Goal: Book appointment/travel/reservation

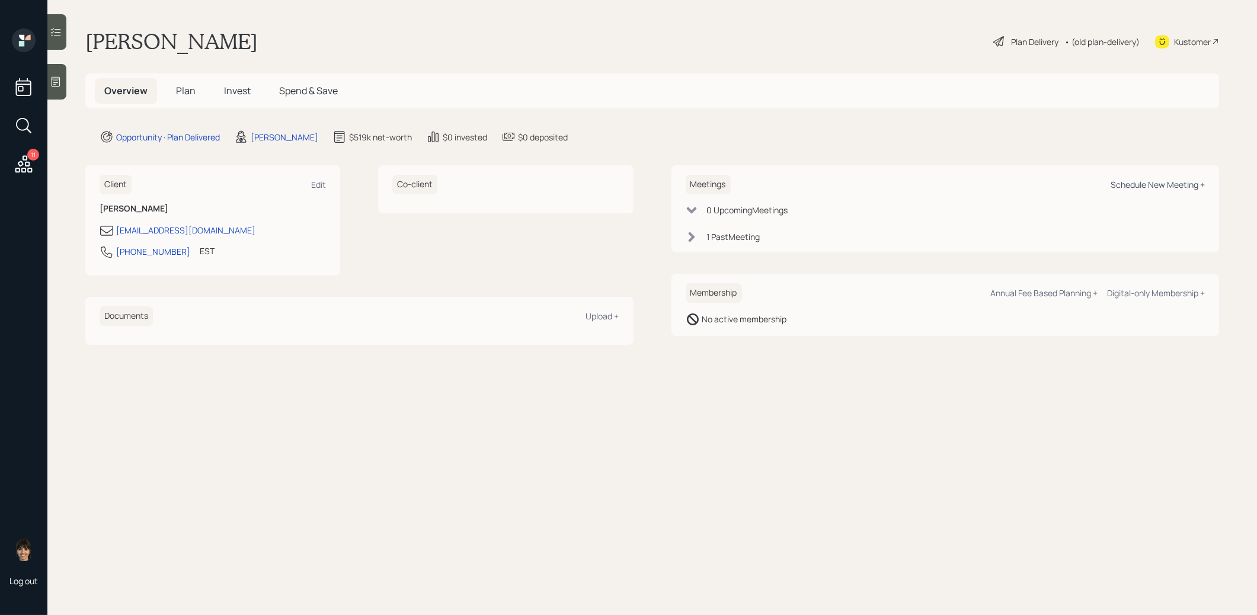
click at [1151, 187] on div "Schedule New Meeting +" at bounding box center [1158, 184] width 94 height 11
select select "8b79112e-3cfb-44f9-89e7-15267fe946c1"
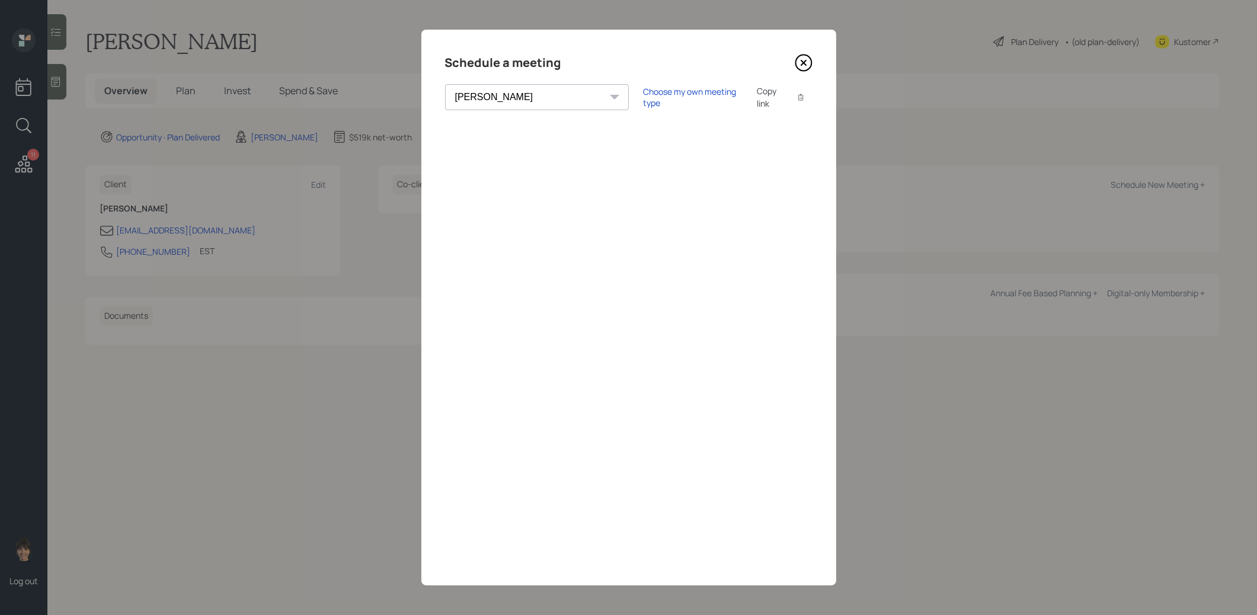
click at [806, 62] on icon at bounding box center [804, 63] width 18 height 18
